Goal: Find specific page/section: Find specific page/section

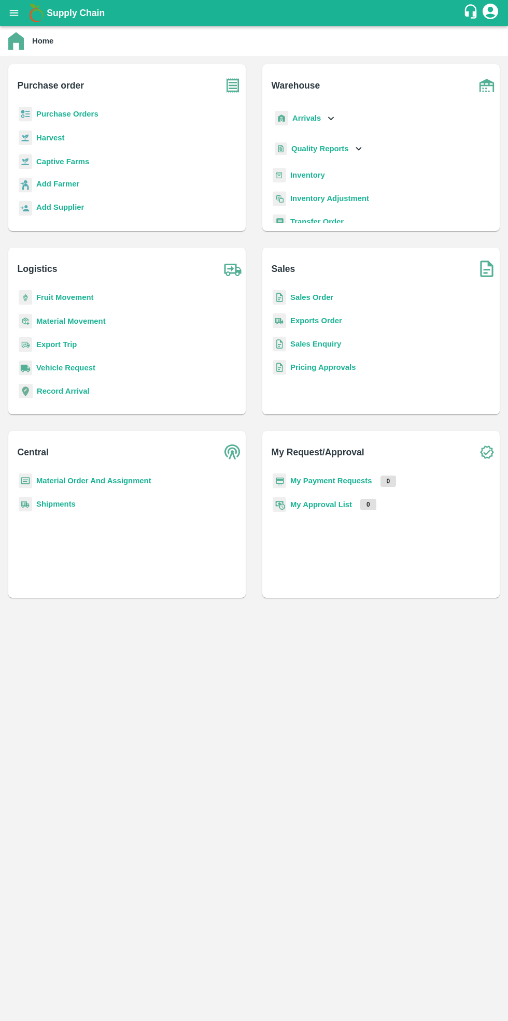
click at [53, 110] on b "Purchase Orders" at bounding box center [67, 114] width 62 height 8
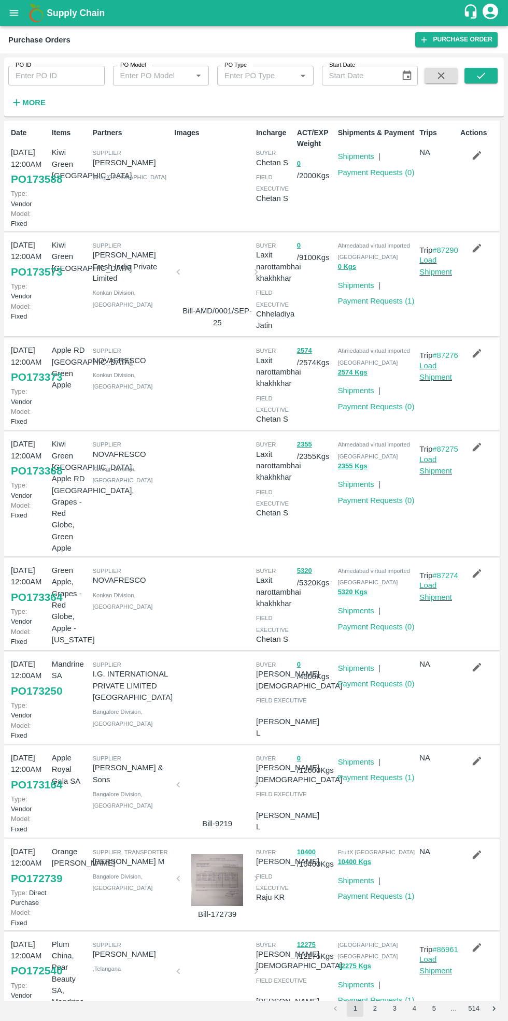
click at [372, 172] on link "Payment Requests ( 0 )" at bounding box center [376, 172] width 77 height 8
